Goal: Navigation & Orientation: Go to known website

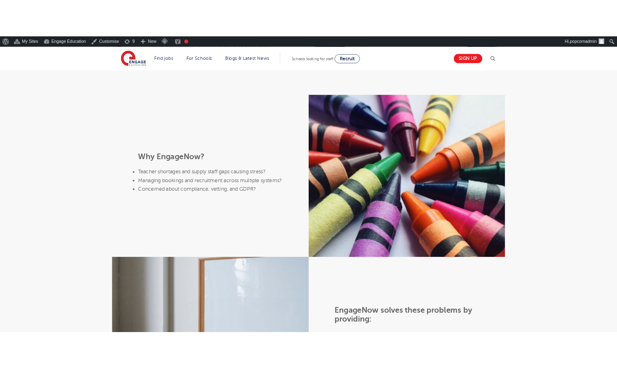
scroll to position [202, 0]
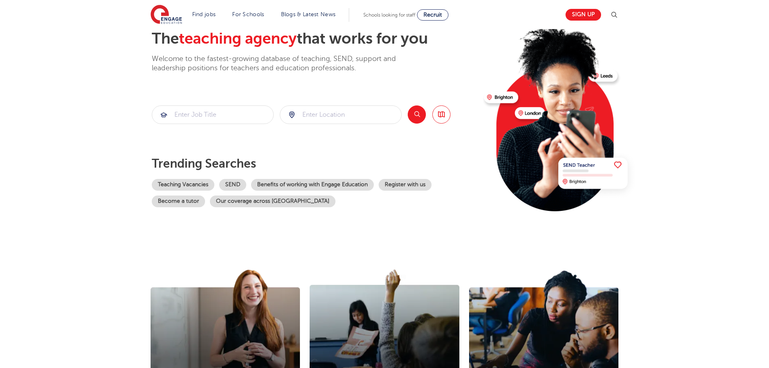
scroll to position [162, 0]
